Goal: Task Accomplishment & Management: Manage account settings

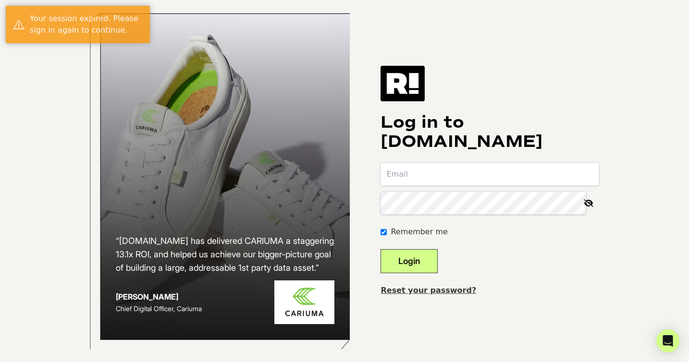
click at [0, 362] on com-1password-button at bounding box center [0, 362] width 0 height 0
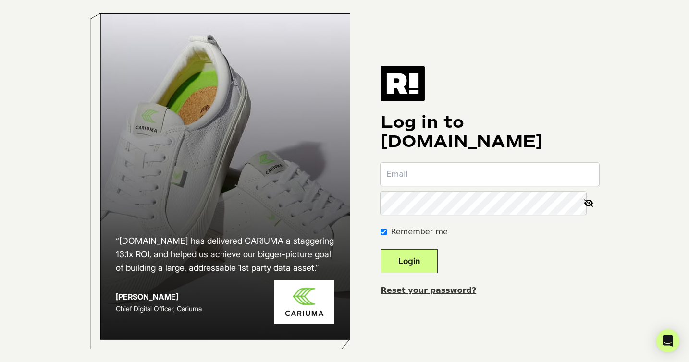
type input "[EMAIL_ADDRESS][DOMAIN_NAME]"
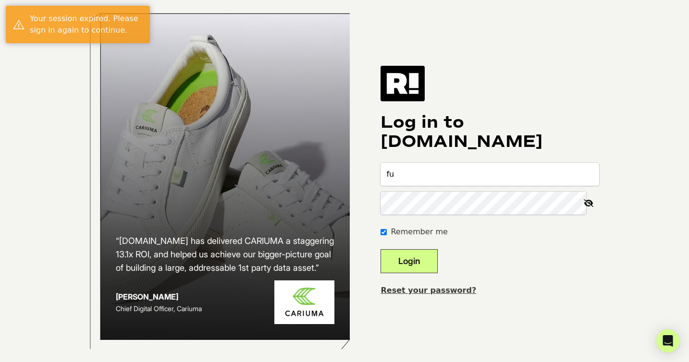
type input "f"
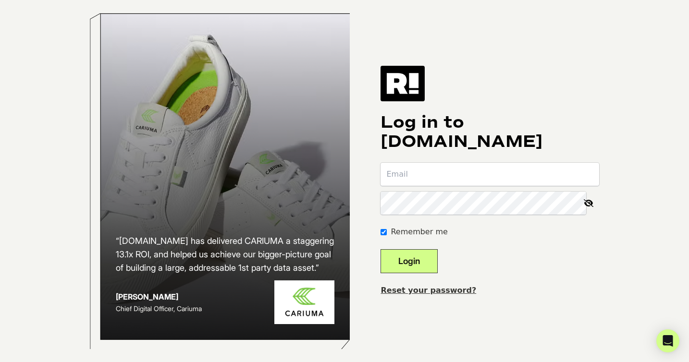
type input "[EMAIL_ADDRESS][DOMAIN_NAME]"
